Goal: Task Accomplishment & Management: Manage account settings

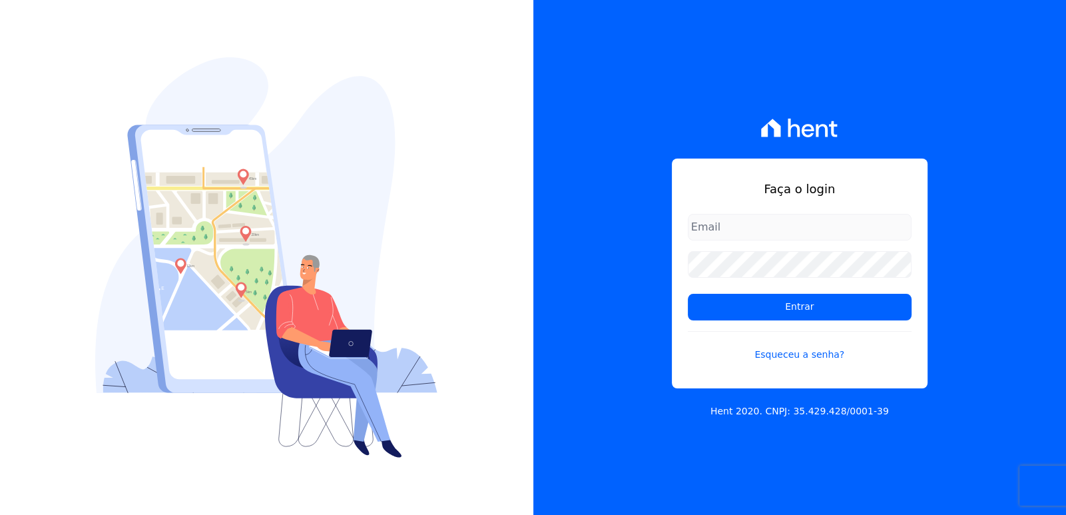
type input "[EMAIL_ADDRESS][DOMAIN_NAME]"
click at [1032, 231] on div "Faça o login bieldoro@gmail.com Entrar Esqueceu a senha? Hent 2020. CNPJ: 35.42…" at bounding box center [799, 257] width 533 height 515
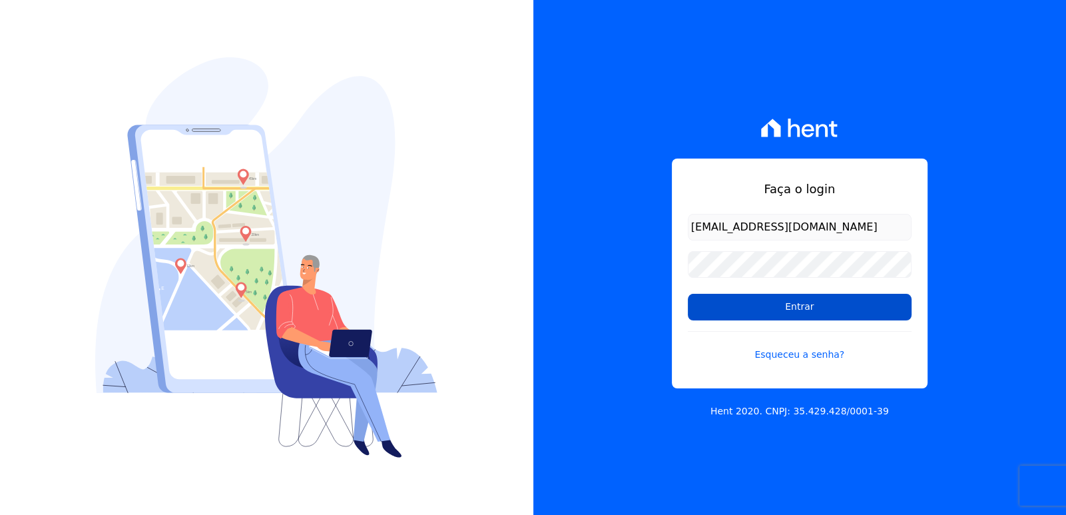
click at [865, 308] on input "Entrar" at bounding box center [800, 307] width 224 height 27
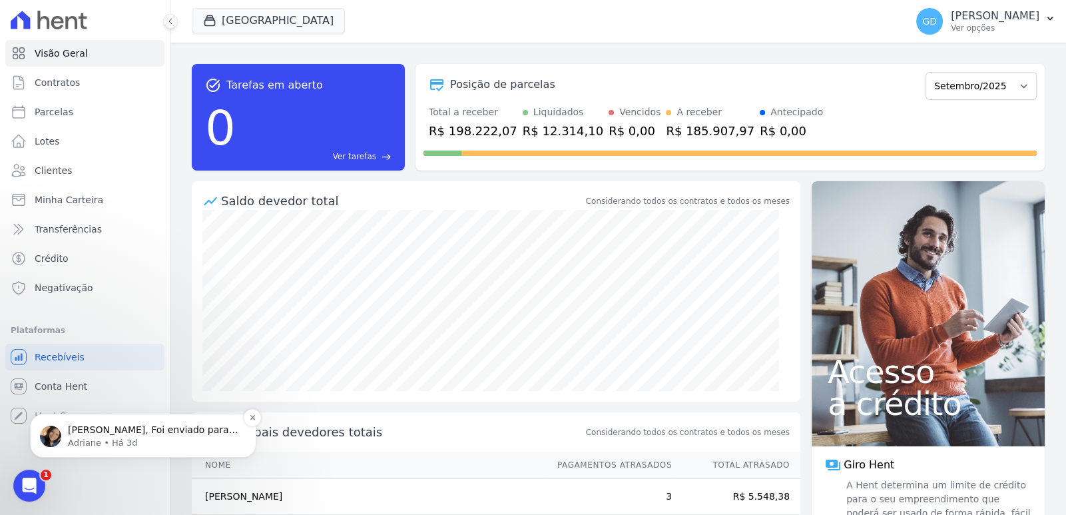
click at [207, 432] on p "[PERSON_NAME], Foi enviado para: [EMAIL_ADDRESS][DOMAIN_NAME]" at bounding box center [154, 429] width 172 height 13
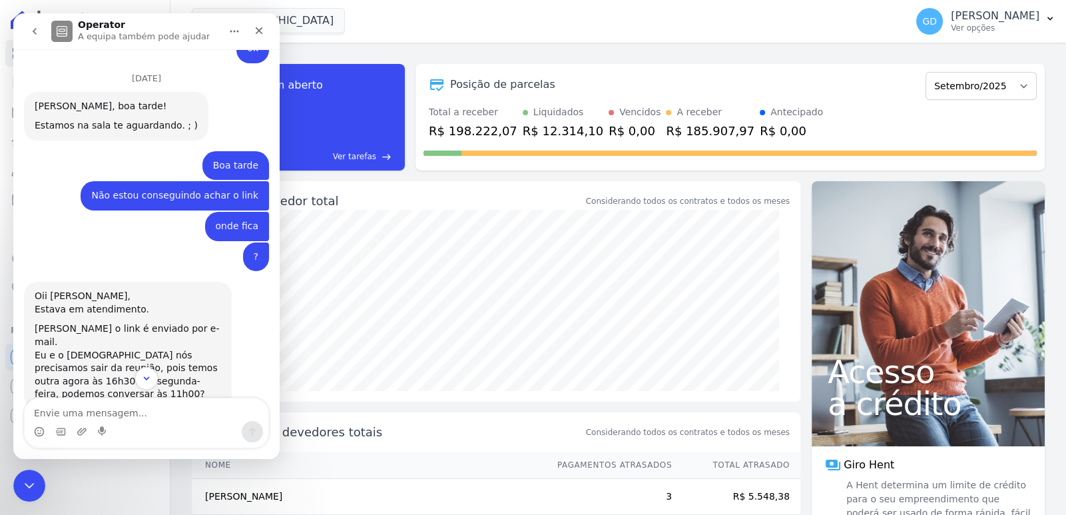
scroll to position [1658, 0]
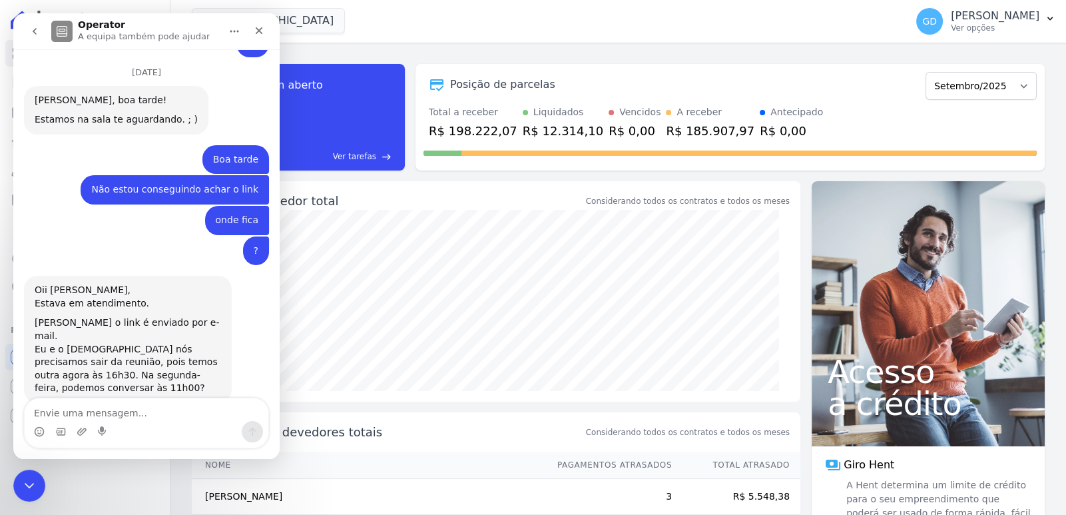
click at [183, 416] on textarea "Envie uma mensagem..." at bounding box center [147, 409] width 244 height 23
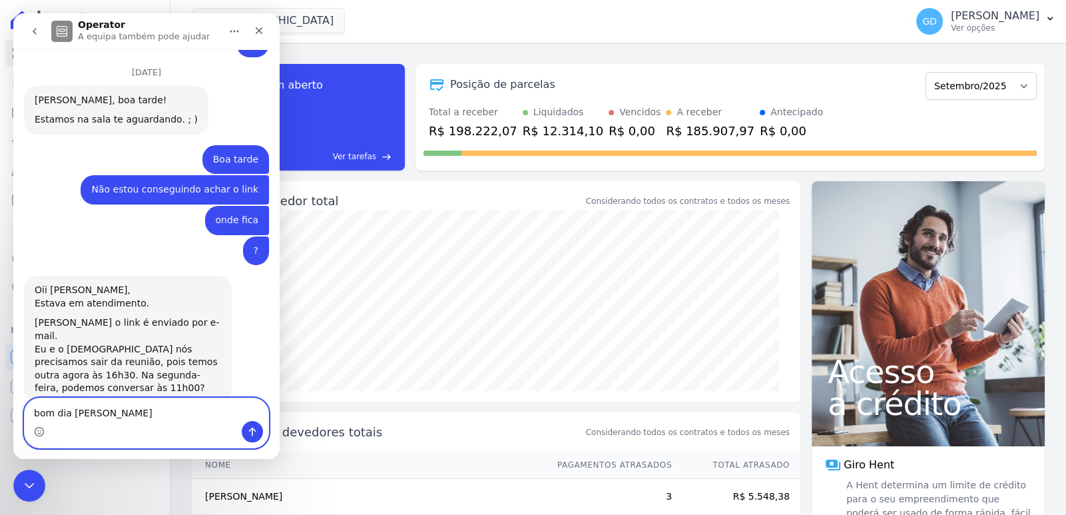
type textarea "bom dia [PERSON_NAME]"
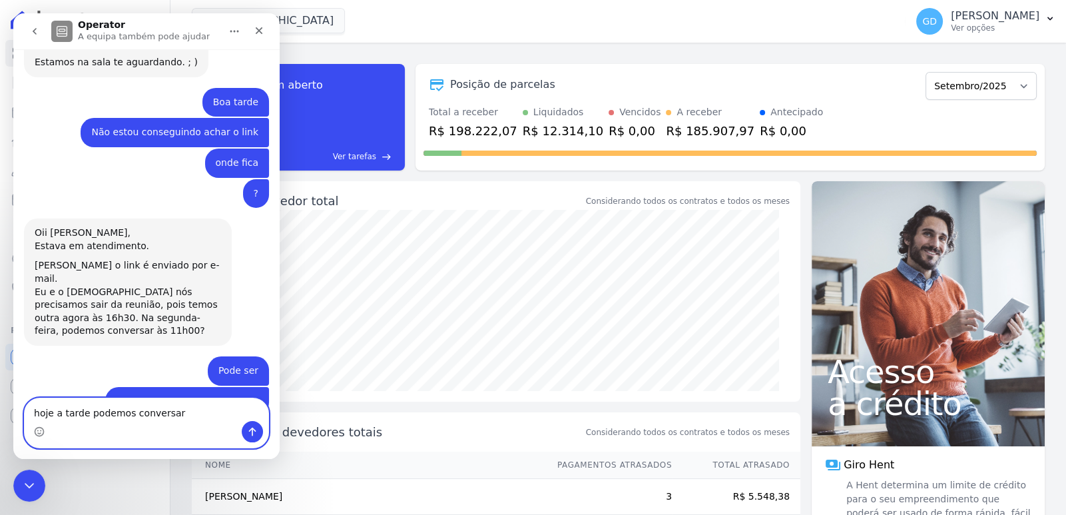
type textarea "hoje a tarde podemos conversar?"
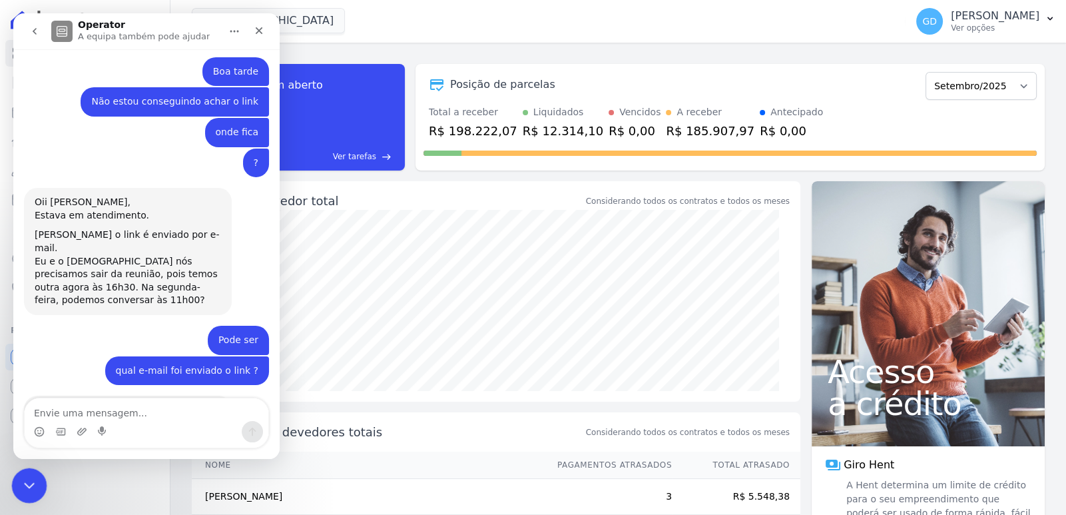
click at [30, 482] on icon "Fechar mensagem da Intercom" at bounding box center [27, 483] width 9 height 5
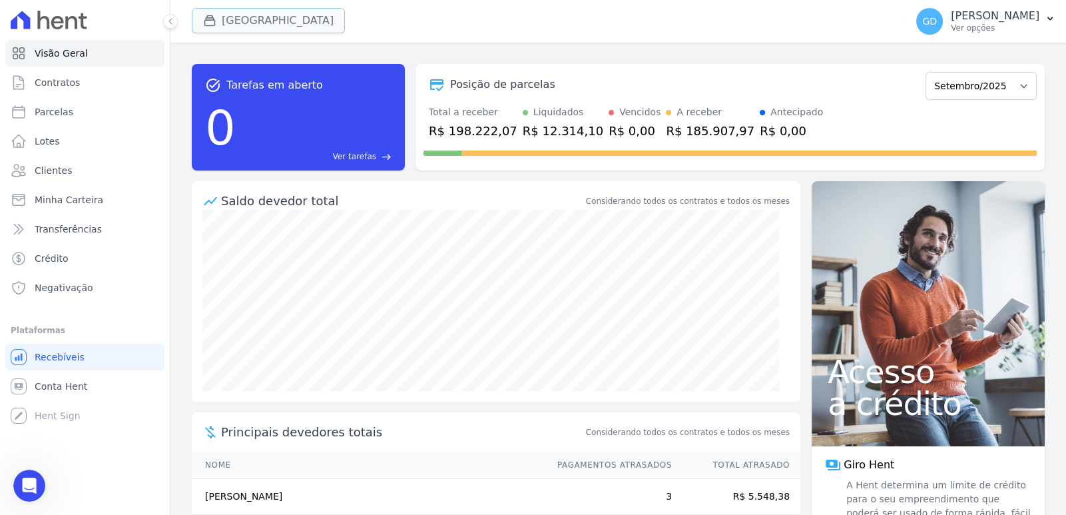
click at [241, 25] on button "[GEOGRAPHIC_DATA]" at bounding box center [268, 20] width 153 height 25
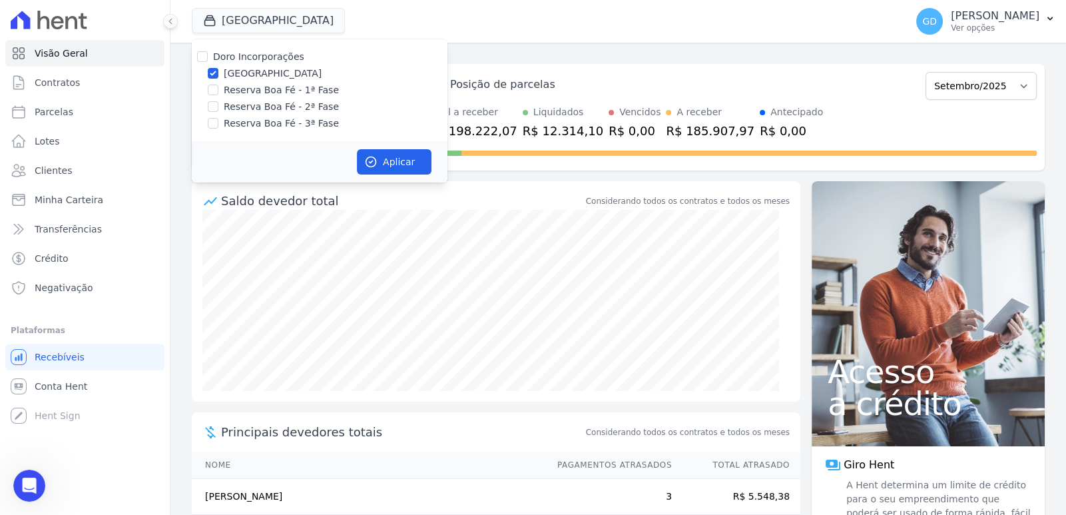
click at [233, 67] on label "[GEOGRAPHIC_DATA]" at bounding box center [273, 74] width 98 height 14
click at [218, 68] on input "[GEOGRAPHIC_DATA]" at bounding box center [213, 73] width 11 height 11
checkbox input "false"
click at [240, 55] on label "Doro Incorporações" at bounding box center [258, 56] width 91 height 11
click at [208, 55] on input "Doro Incorporações" at bounding box center [202, 56] width 11 height 11
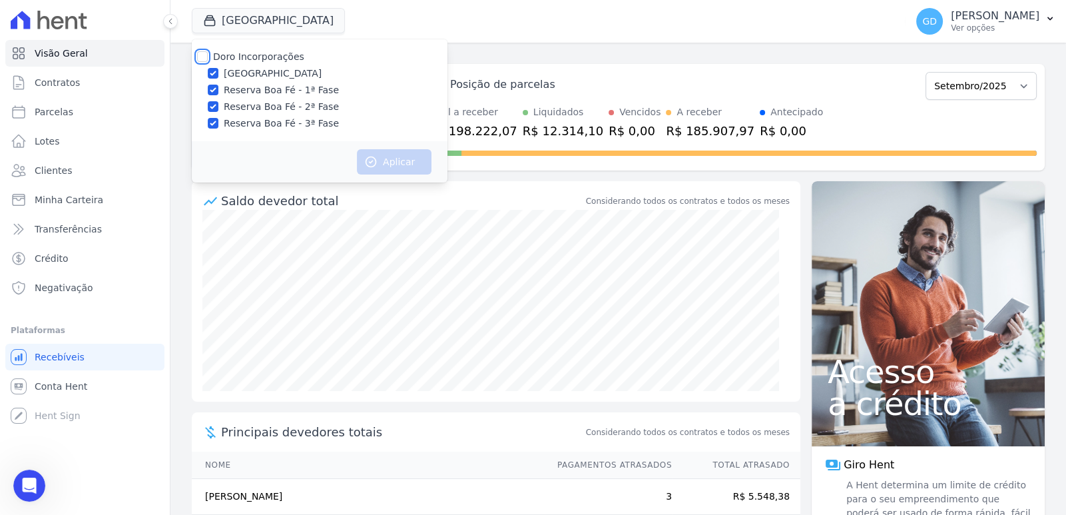
checkbox input "true"
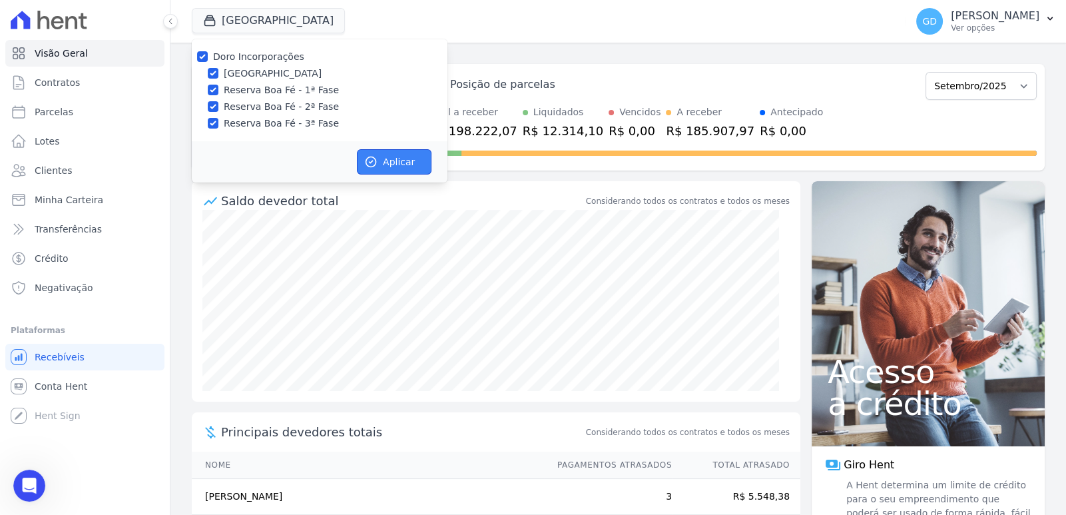
click at [401, 161] on button "Aplicar" at bounding box center [394, 161] width 75 height 25
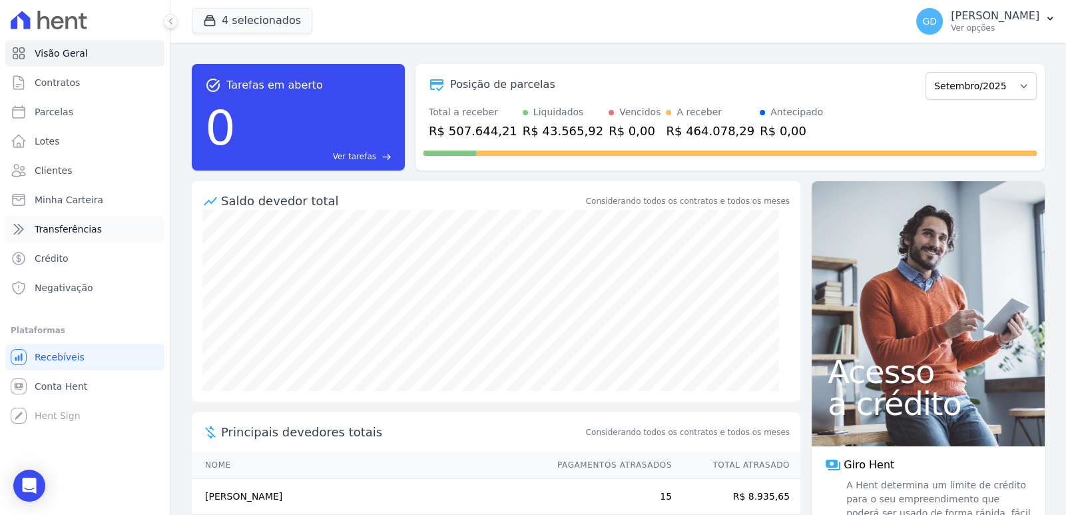
click at [77, 231] on span "Transferências" at bounding box center [68, 228] width 67 height 13
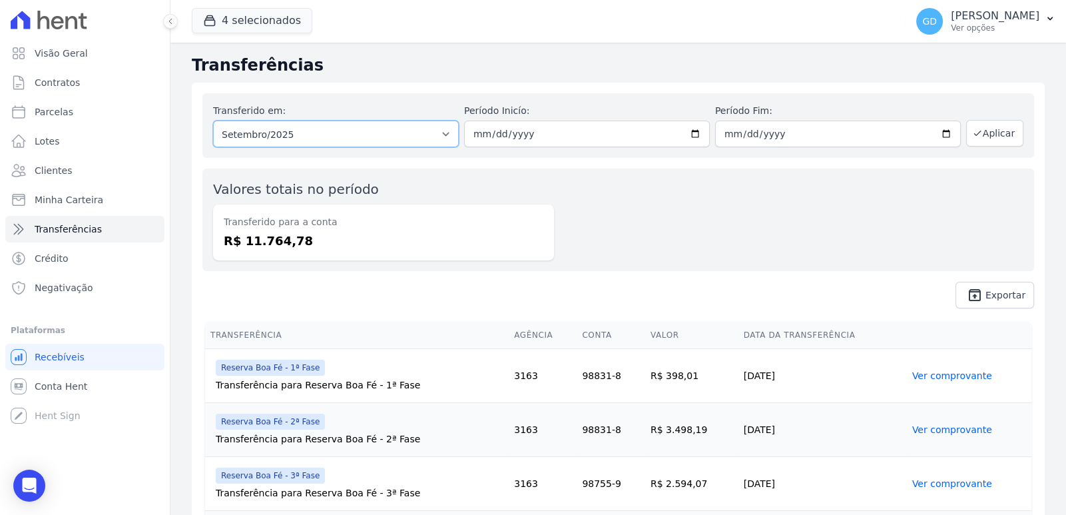
drag, startPoint x: 443, startPoint y: 138, endPoint x: 466, endPoint y: 168, distance: 37.4
click at [443, 138] on select "Todos os meses Fevereiro/2024 Março/2024 Abril/2024 Maio/2024 Junho/2024 Julho/…" at bounding box center [336, 133] width 246 height 27
select select "08/2025"
click at [213, 120] on select "Todos os meses Fevereiro/2024 Março/2024 Abril/2024 Maio/2024 Junho/2024 Julho/…" at bounding box center [336, 133] width 246 height 27
click at [1003, 132] on button "Aplicar" at bounding box center [994, 133] width 57 height 27
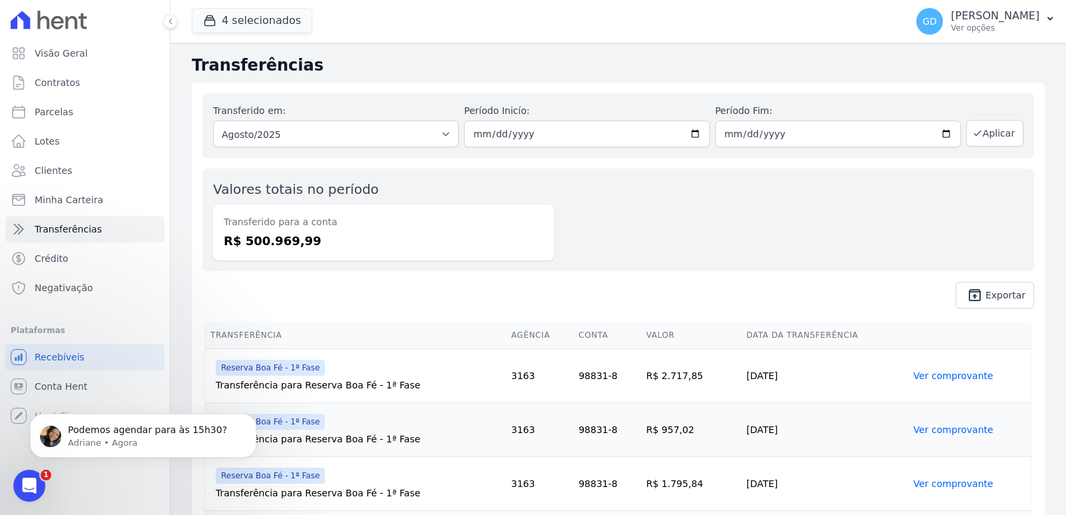
click at [724, 242] on div "Valores totais no período Transferido para a conta R$ 500.969,99" at bounding box center [617, 219] width 831 height 103
click at [20, 471] on div "Abrir mensagem da Intercom" at bounding box center [27, 483] width 44 height 44
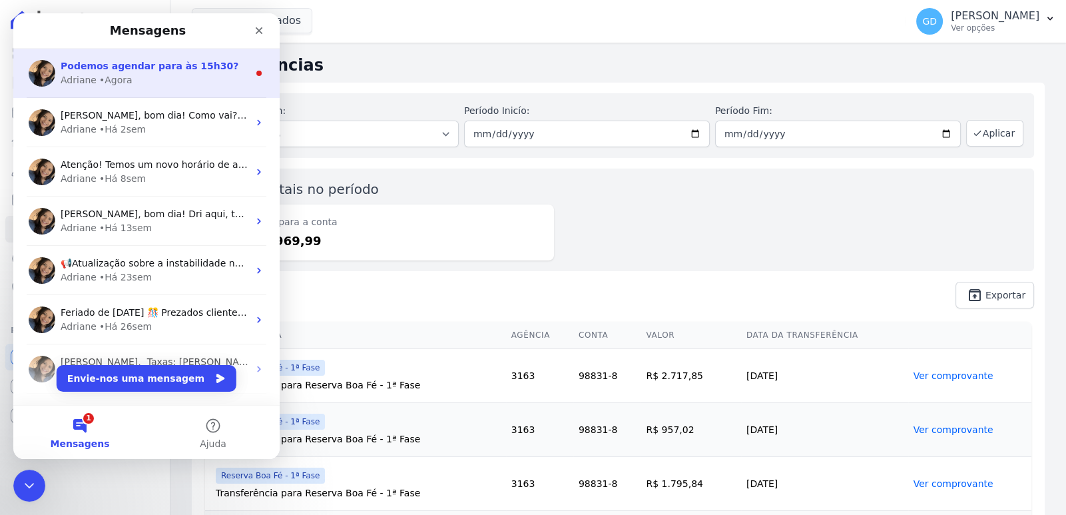
click at [170, 81] on div "Adriane • Agora" at bounding box center [155, 80] width 188 height 14
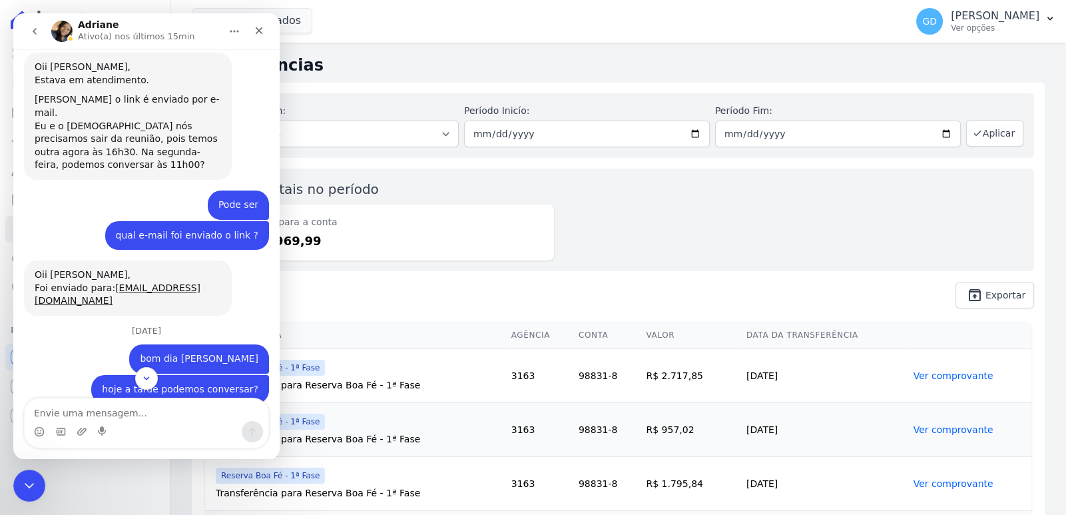
scroll to position [200, 0]
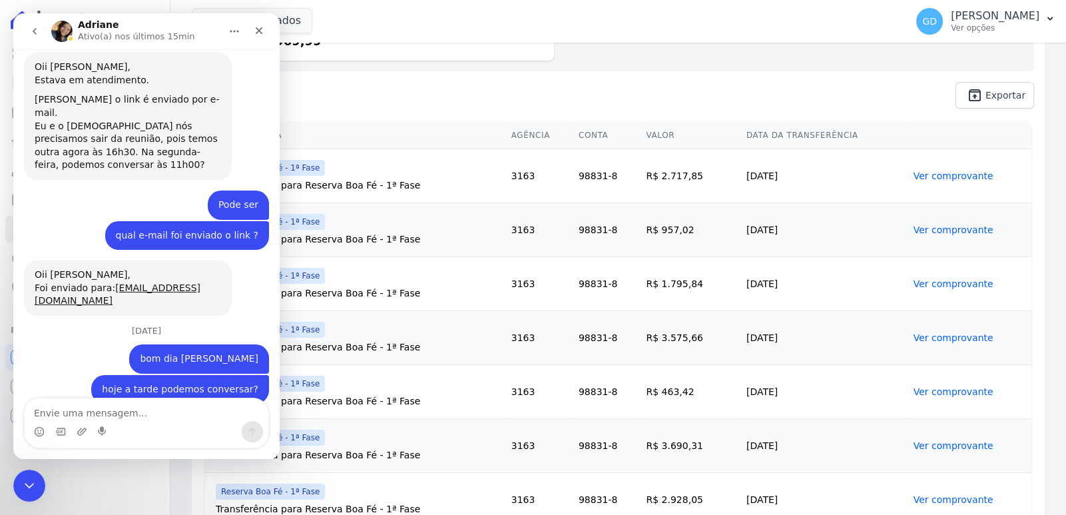
click at [164, 427] on div "Messenger da Intercom" at bounding box center [147, 431] width 244 height 21
click at [164, 414] on textarea "Envie uma mensagem..." at bounding box center [147, 409] width 244 height 23
type textarea "pode sim"
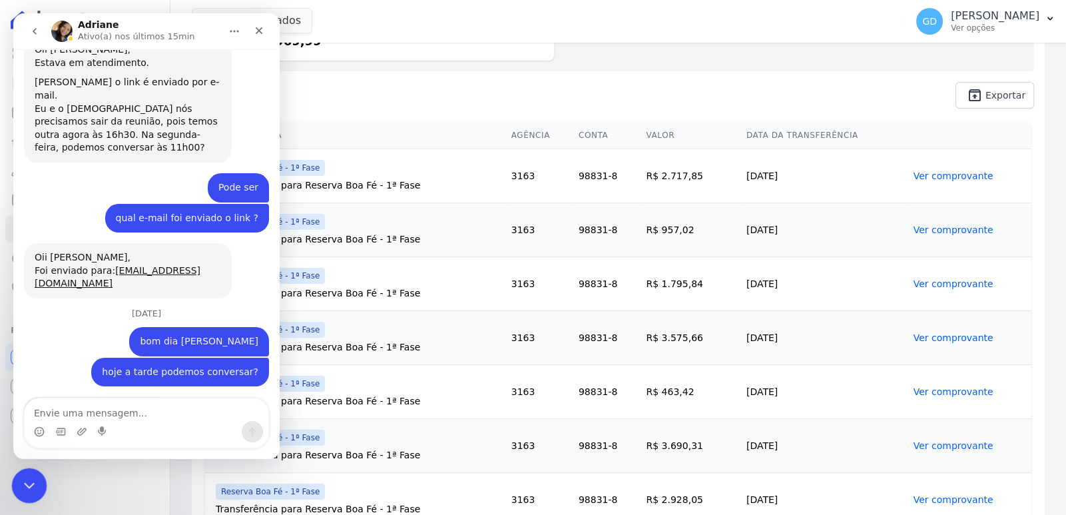
click at [36, 475] on div "Fechar mensagem da Intercom" at bounding box center [27, 483] width 32 height 32
